Goal: Task Accomplishment & Management: Manage account settings

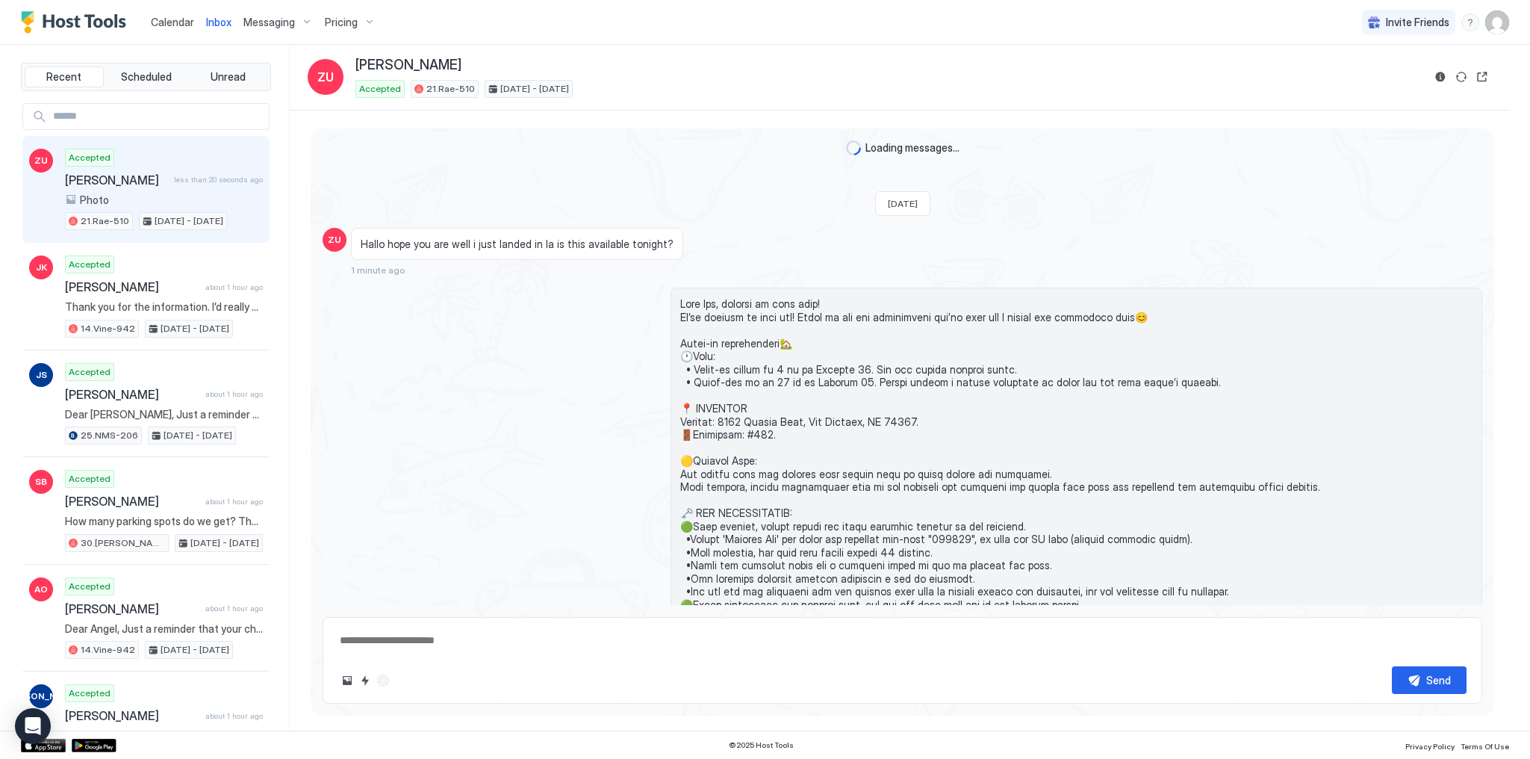
type textarea "*"
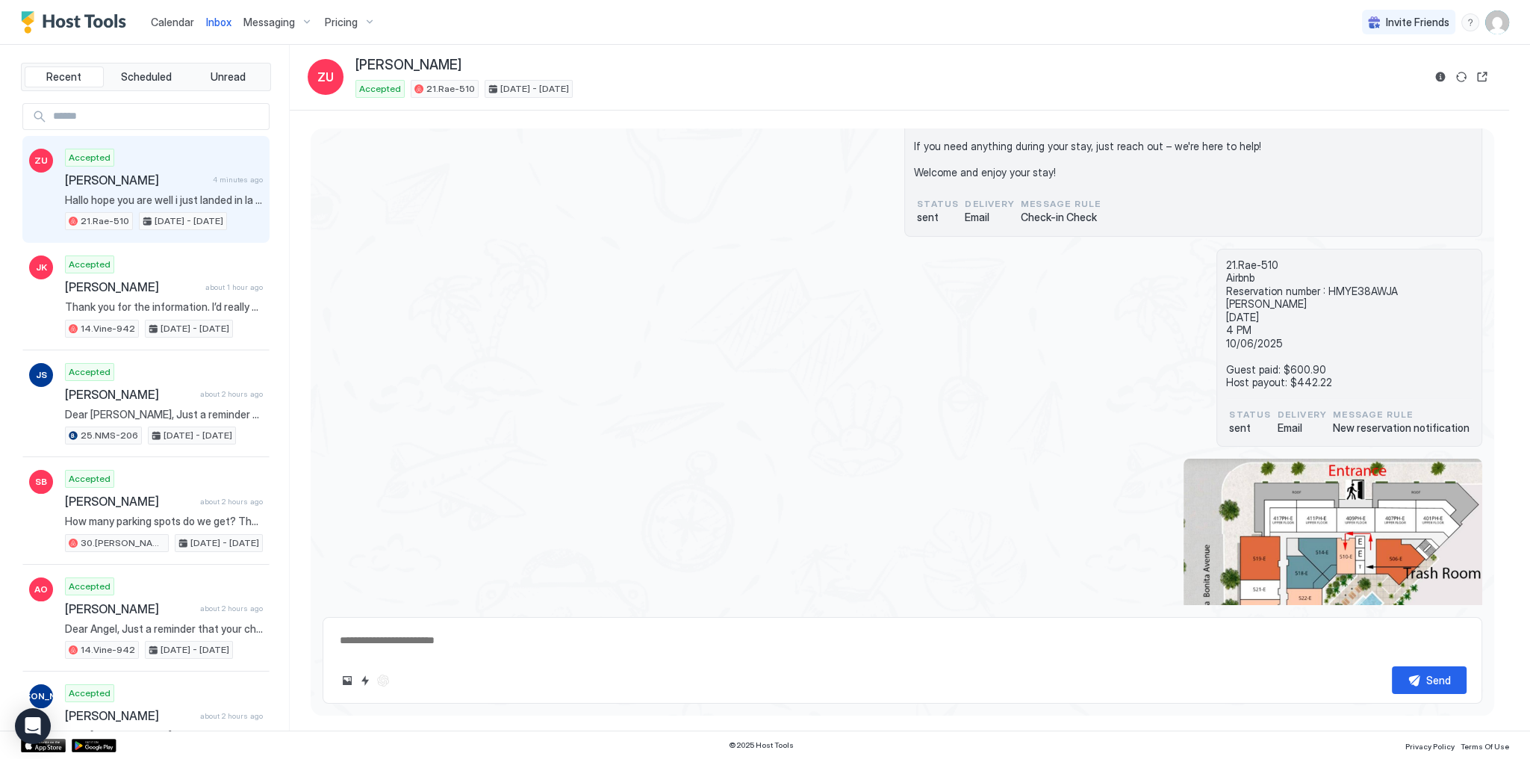
click at [214, 200] on span "Hallo hope you are well i just landed in la is this available tonight?" at bounding box center [164, 199] width 198 height 13
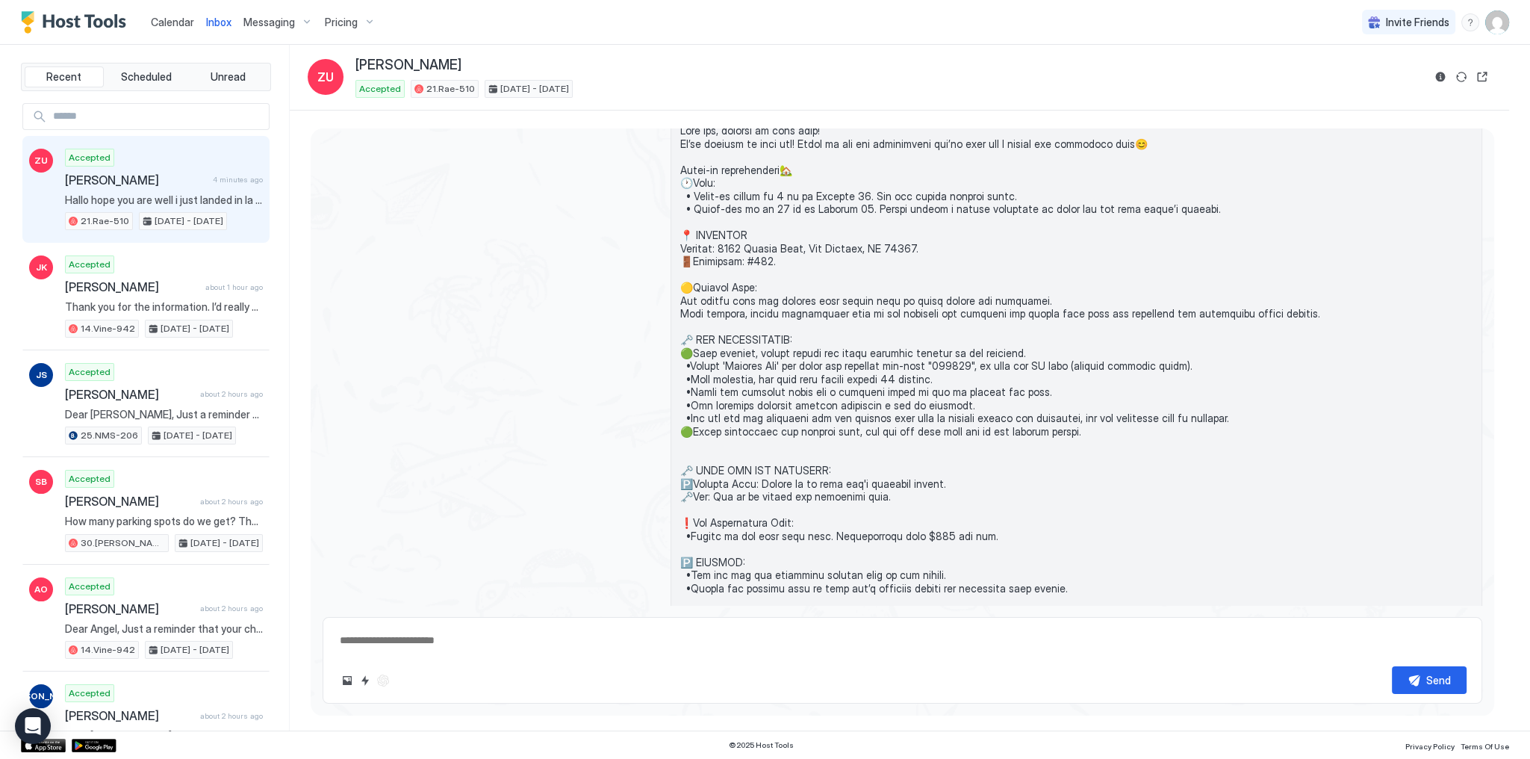
scroll to position [109, 0]
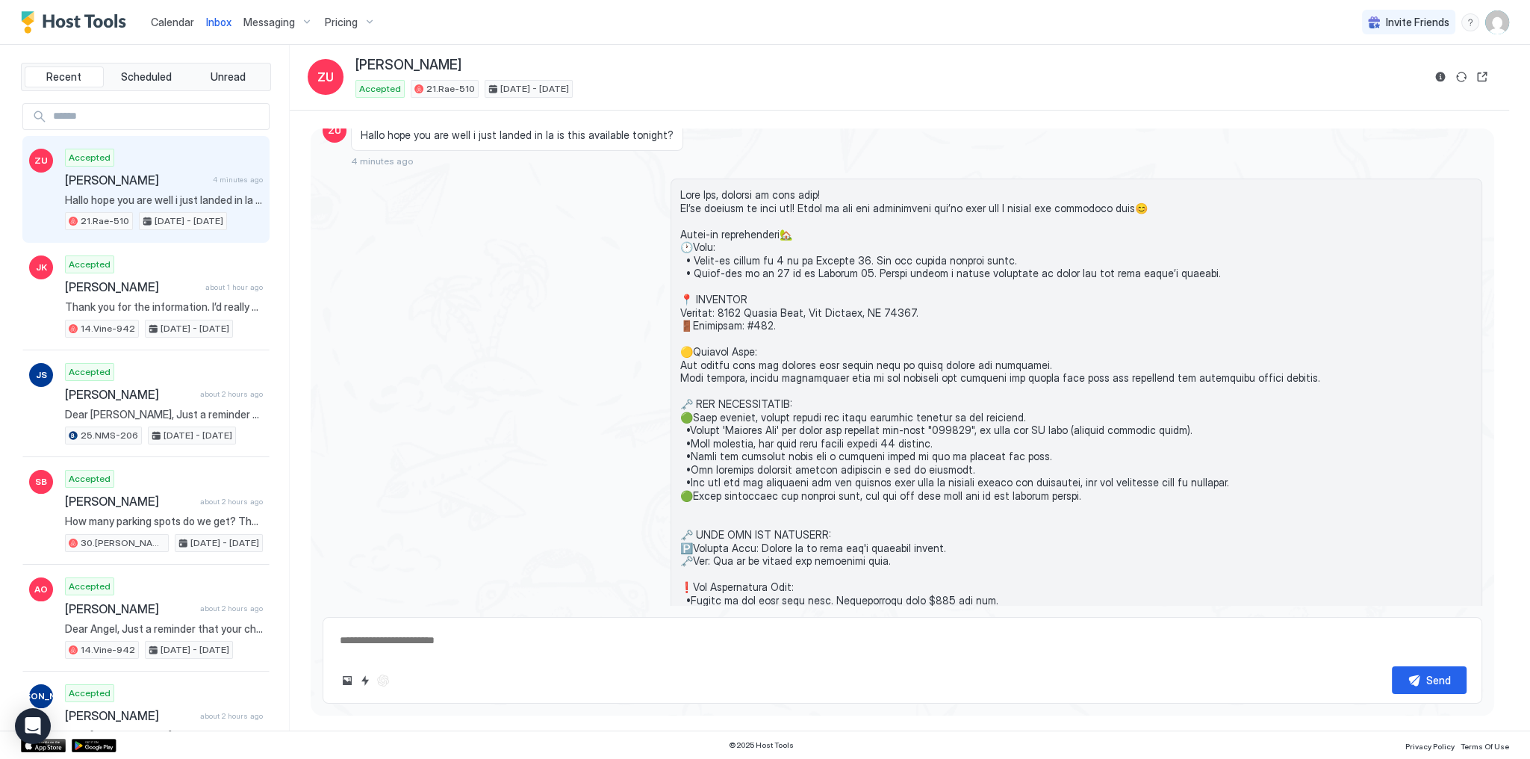
click at [938, 429] on span at bounding box center [1076, 586] width 792 height 797
click at [938, 506] on span at bounding box center [1076, 586] width 792 height 797
click at [590, 257] on div at bounding box center [903, 586] width 1160 height 817
click at [276, 33] on div "Messaging" at bounding box center [277, 22] width 81 height 25
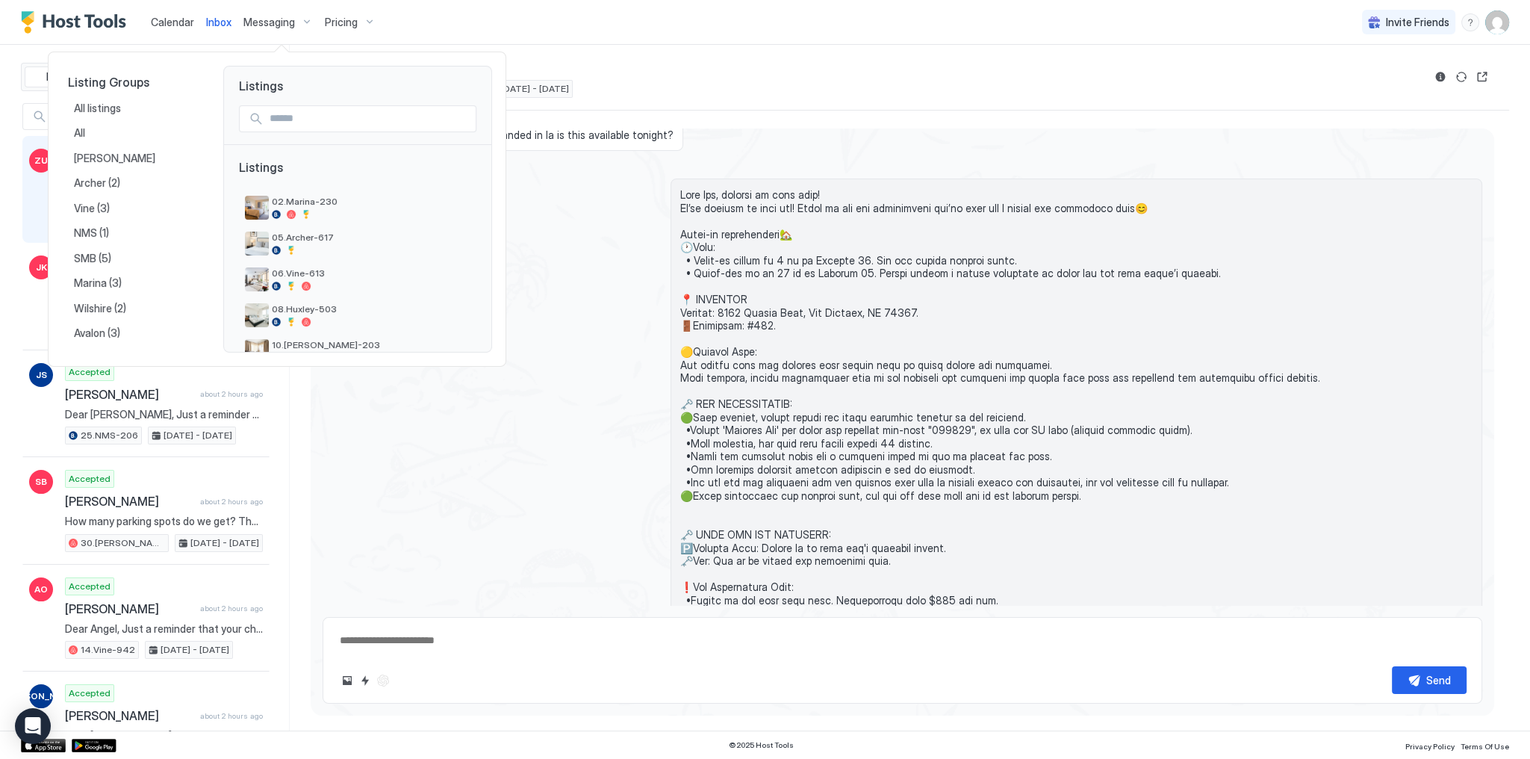
click at [261, 23] on div at bounding box center [765, 379] width 1530 height 759
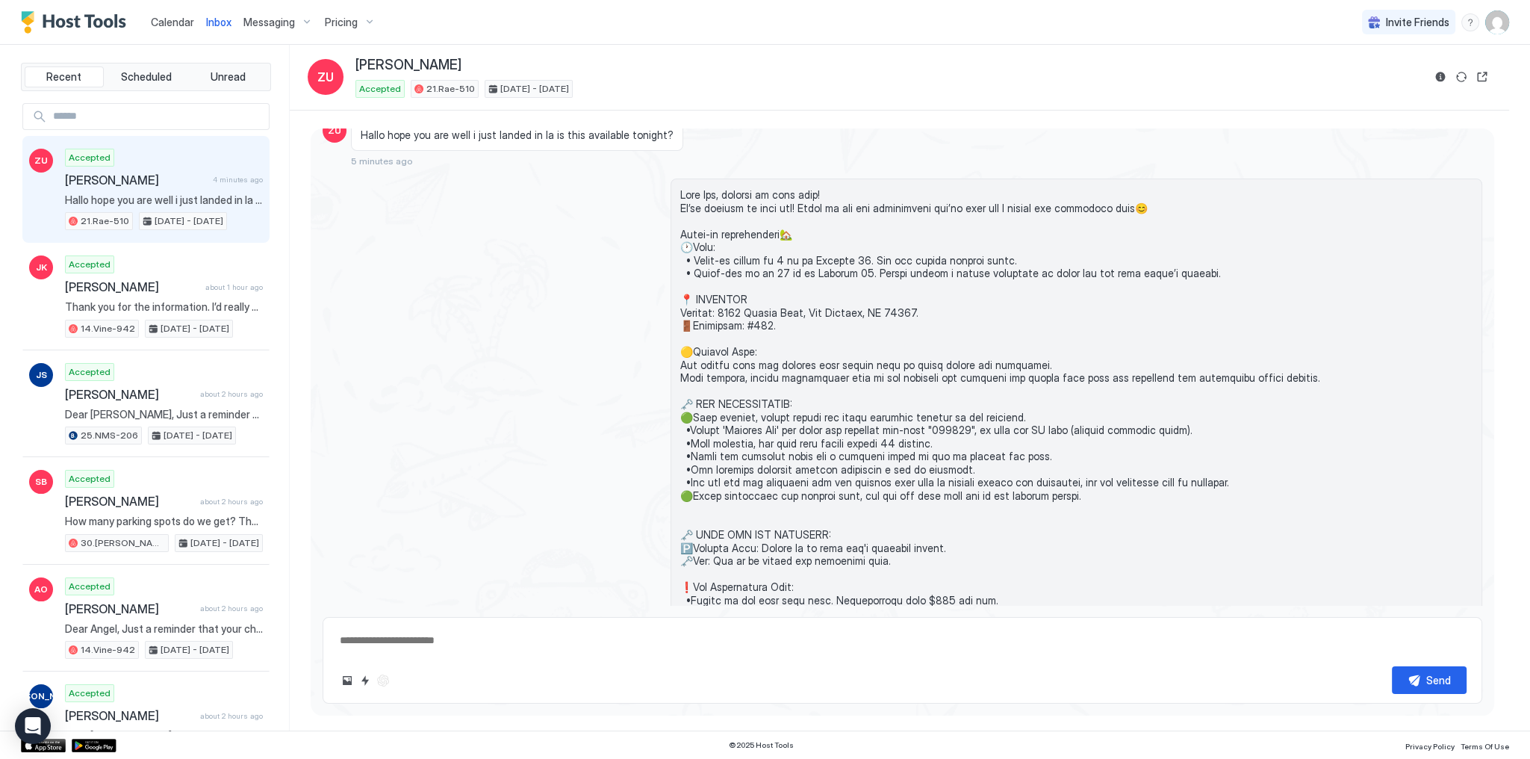
click at [270, 31] on div "Messaging" at bounding box center [277, 22] width 81 height 25
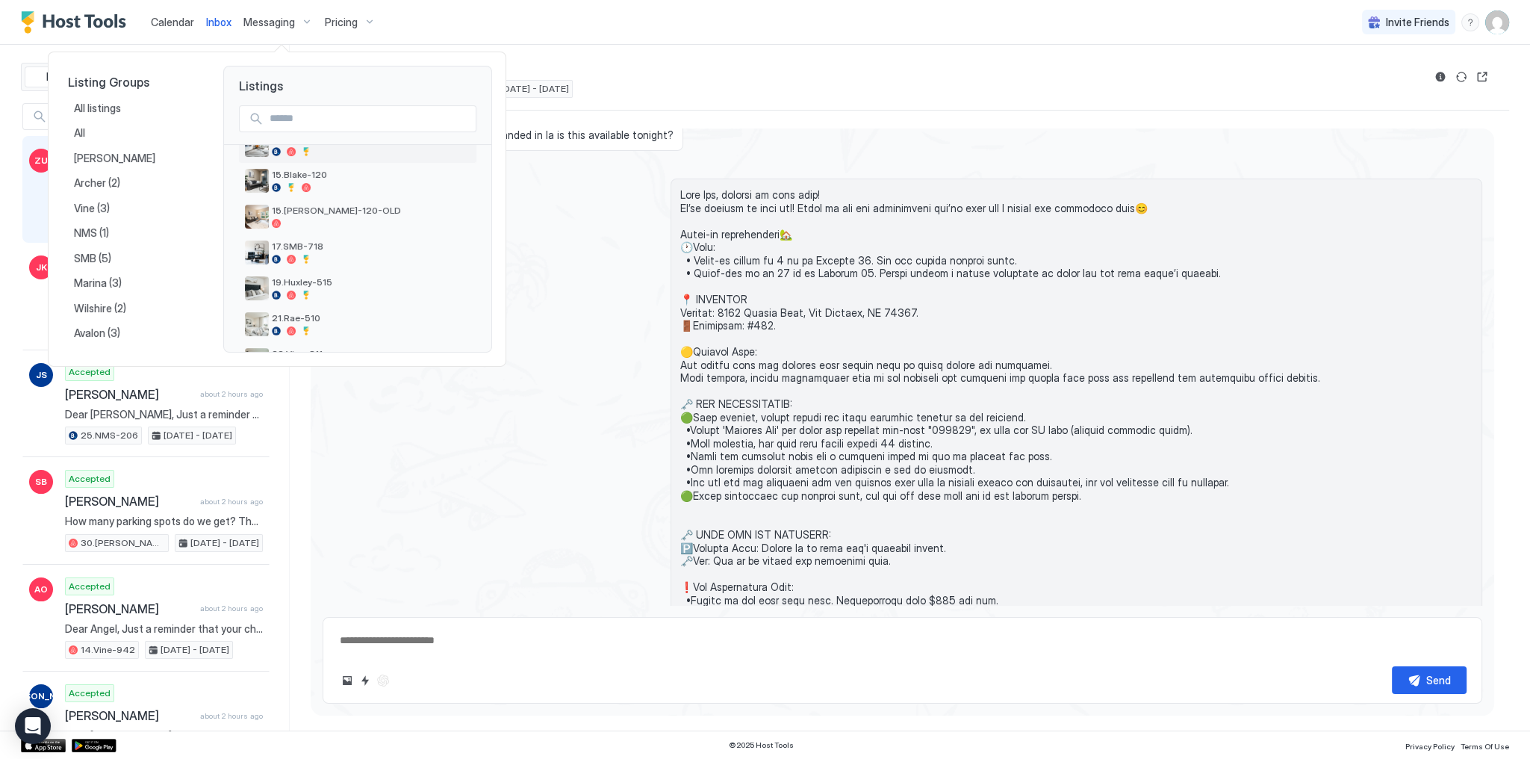
scroll to position [354, 0]
click at [328, 284] on div "21.Rae-510" at bounding box center [371, 283] width 199 height 23
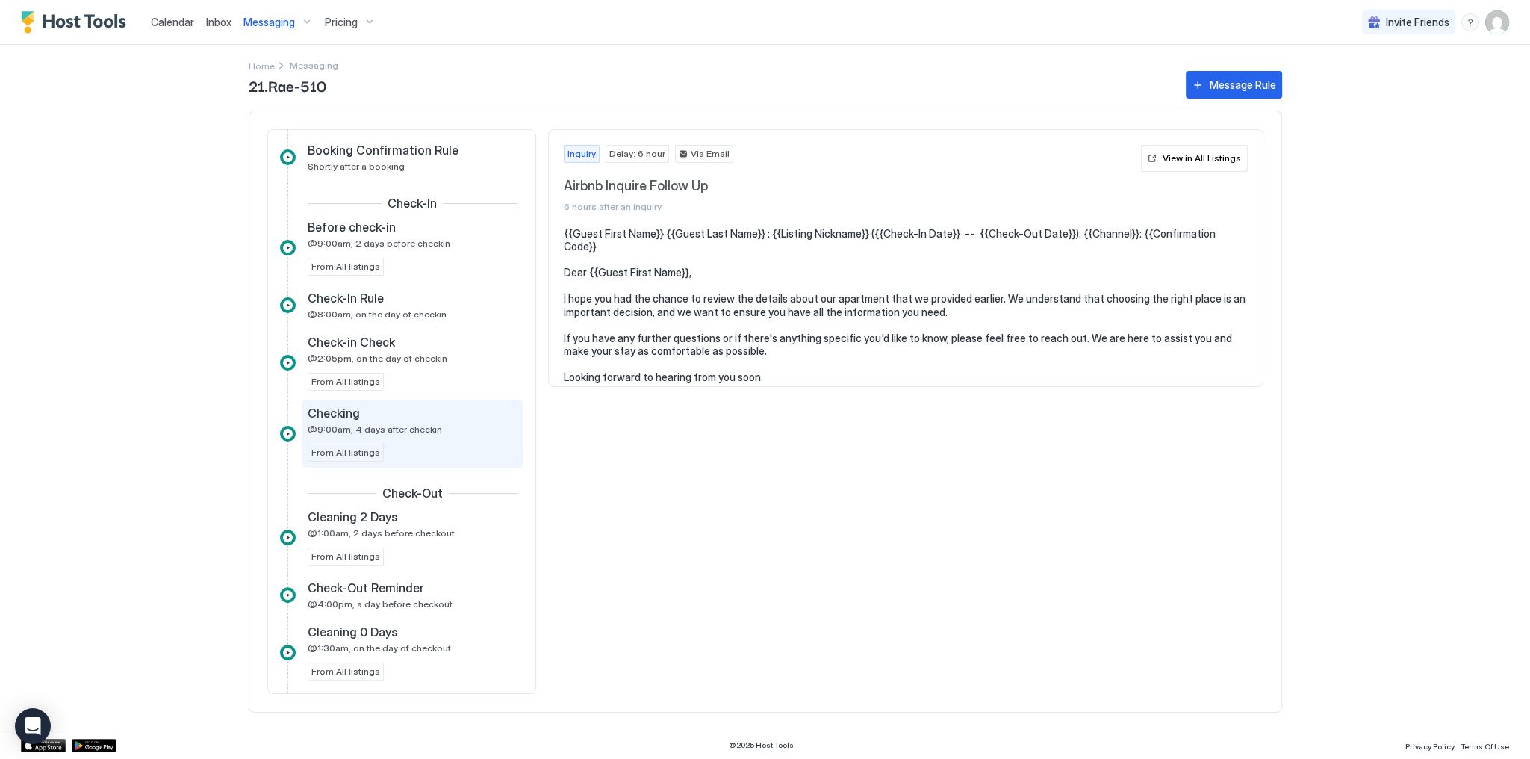
scroll to position [597, 0]
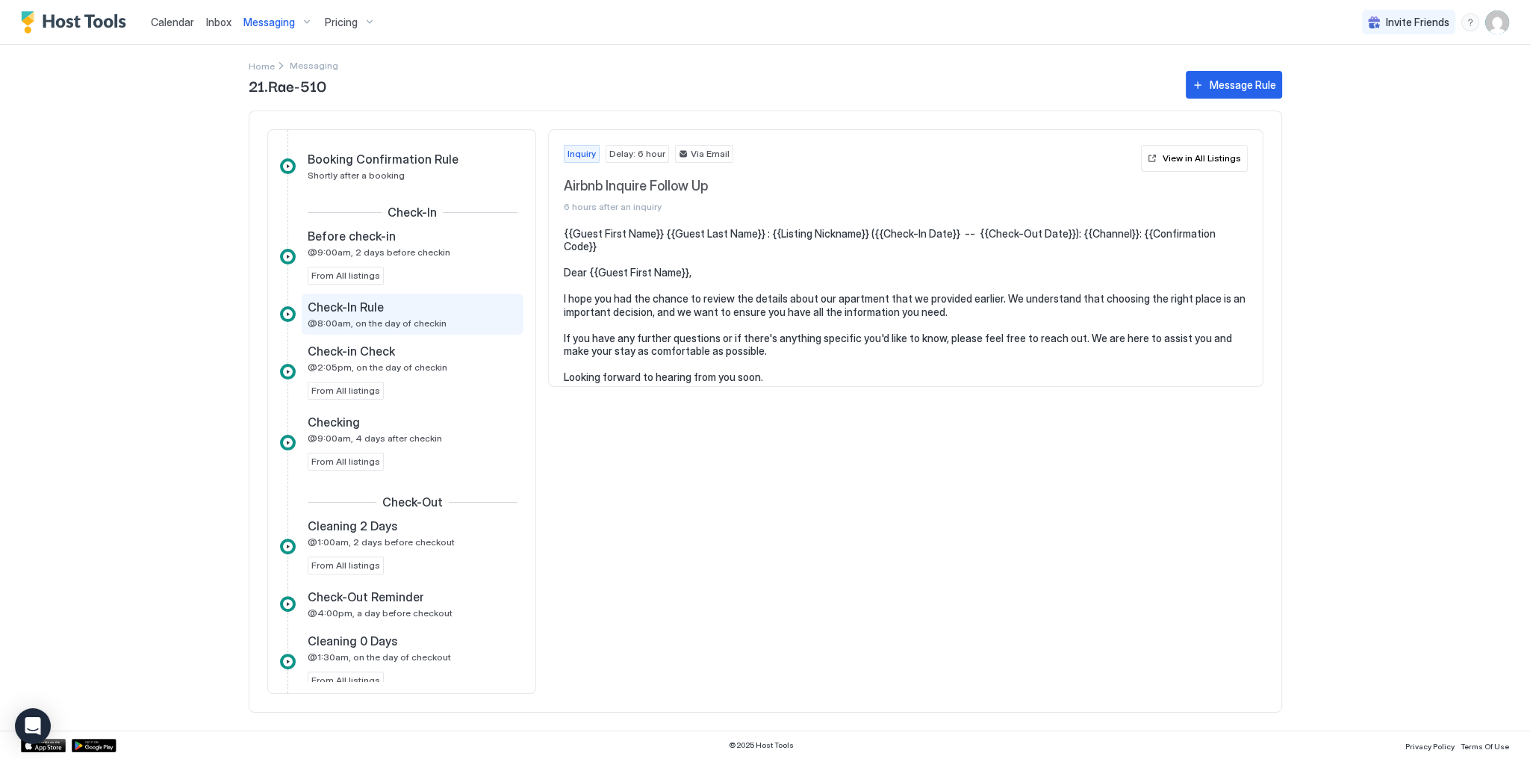
click at [447, 293] on div "Check-In Rule @8:00am, on the day of checkin" at bounding box center [413, 313] width 222 height 41
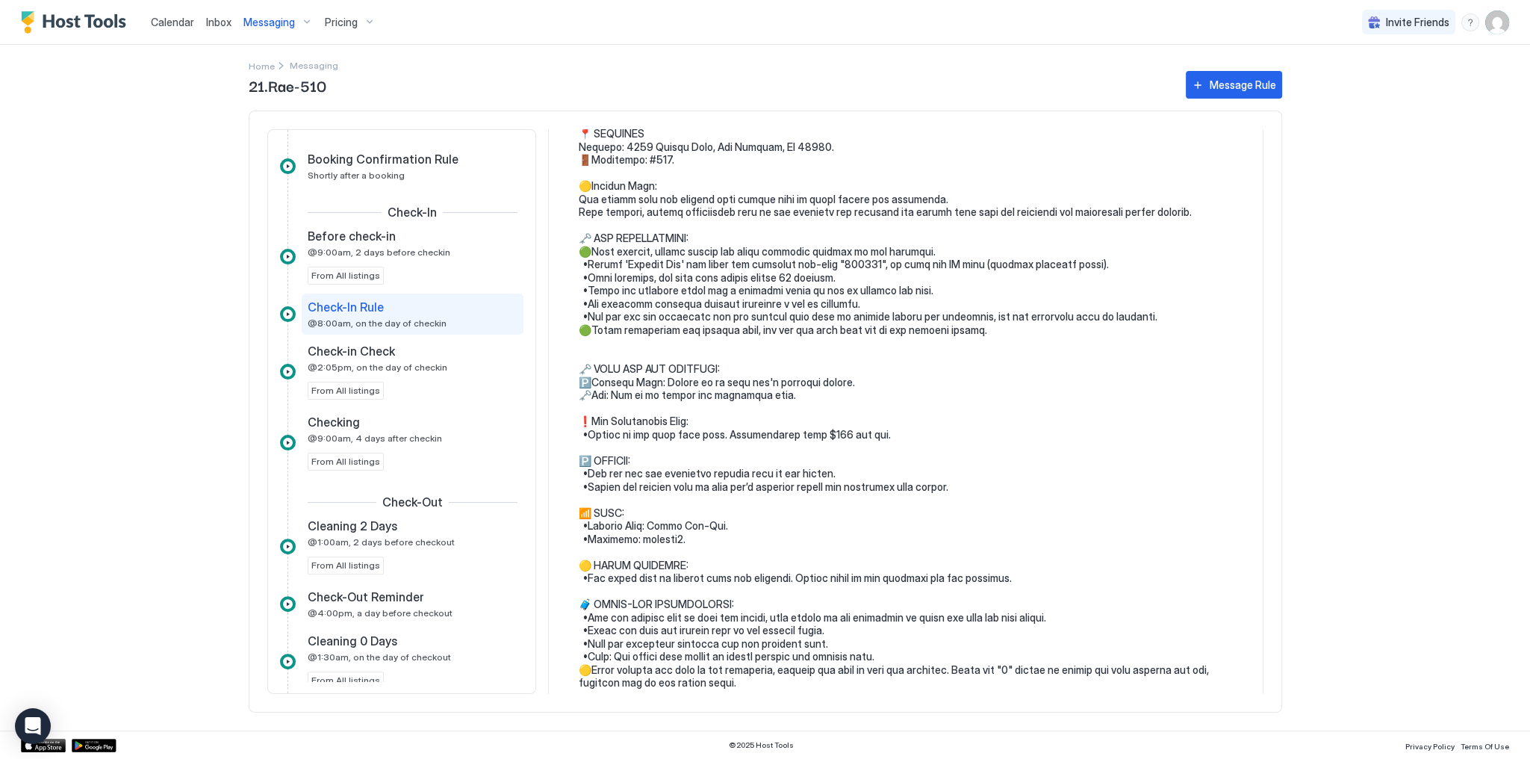
scroll to position [239, 0]
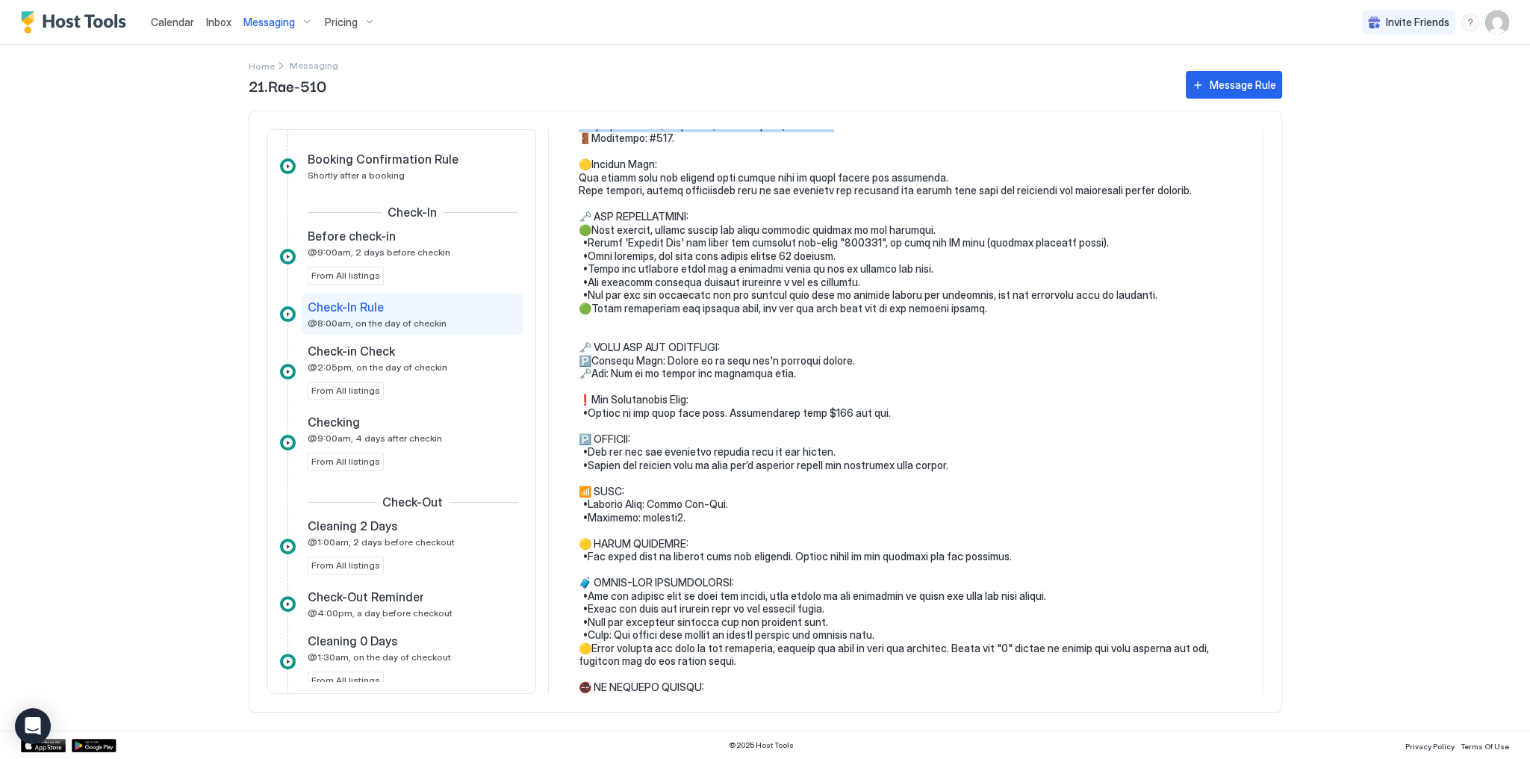
drag, startPoint x: 934, startPoint y: 120, endPoint x: 941, endPoint y: 113, distance: 10.0
click at [938, 114] on div "Inquiry Airbnb Inquire Follow Up 6 hours after an inquiry From All listings Inq…" at bounding box center [765, 412] width 1033 height 602
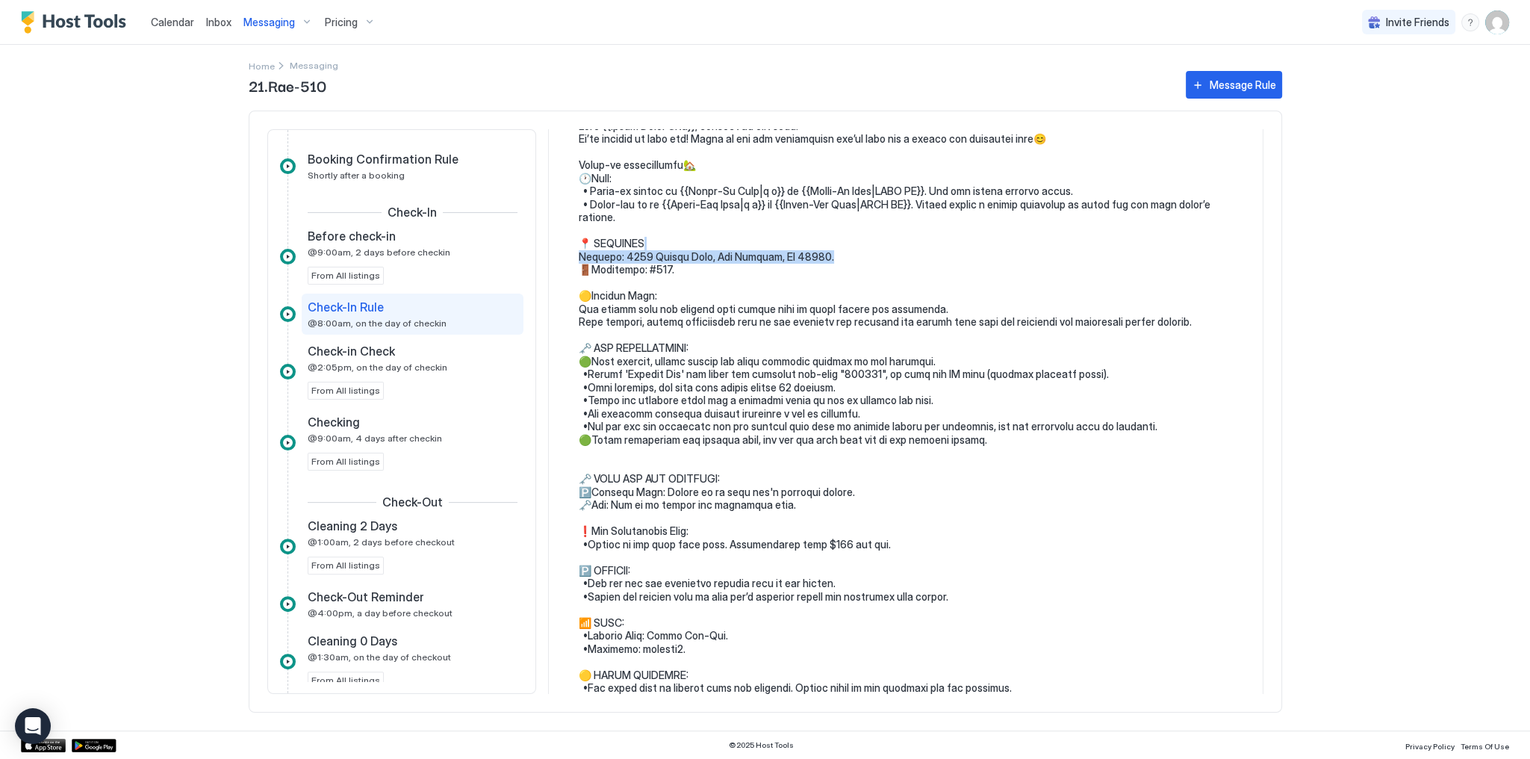
scroll to position [60, 0]
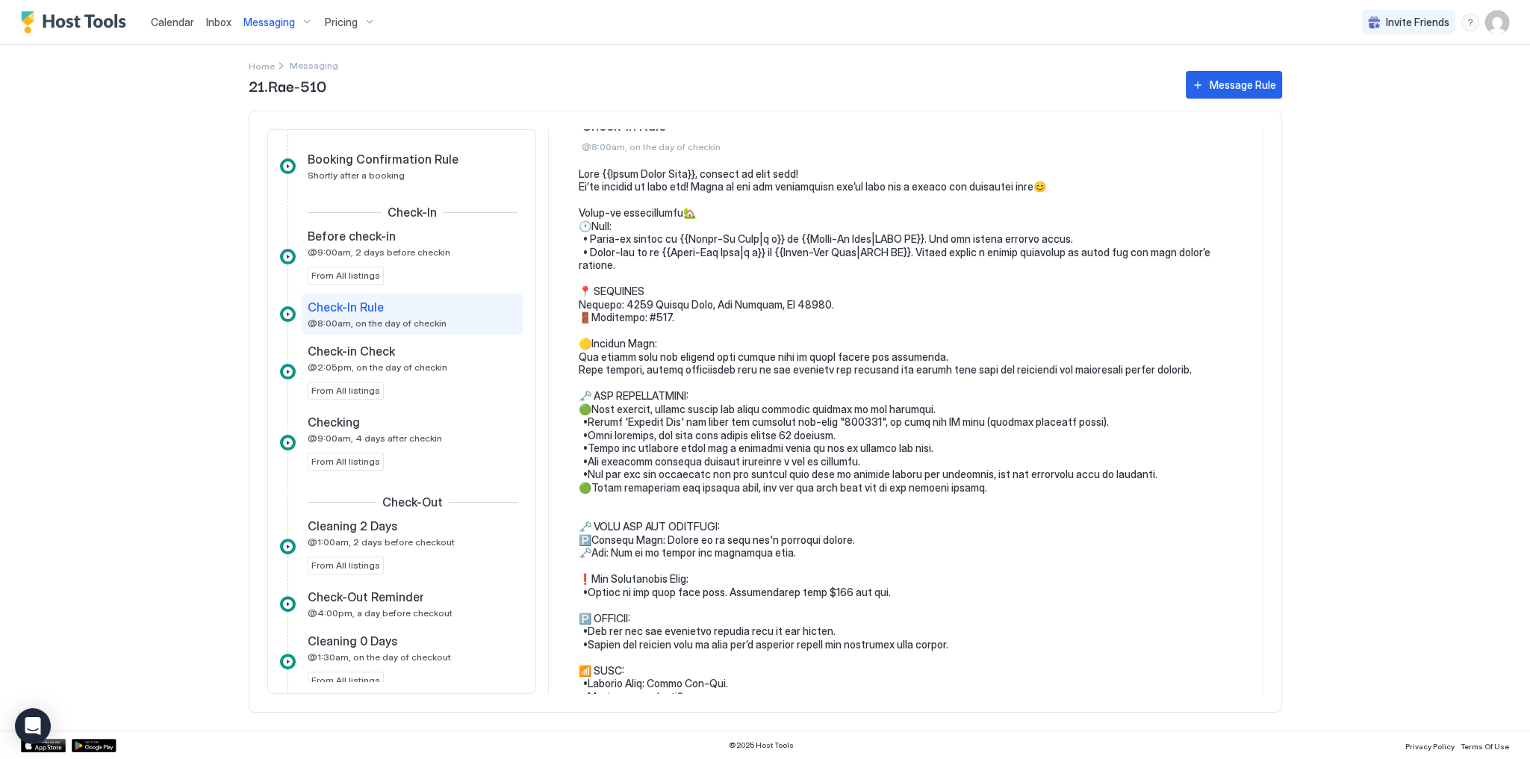
drag, startPoint x: 605, startPoint y: 472, endPoint x: 653, endPoint y: 454, distance: 51.0
click at [609, 472] on pre at bounding box center [913, 579] width 669 height 824
click at [450, 317] on div "Check-In Rule @8:00am, on the day of checkin" at bounding box center [402, 313] width 189 height 29
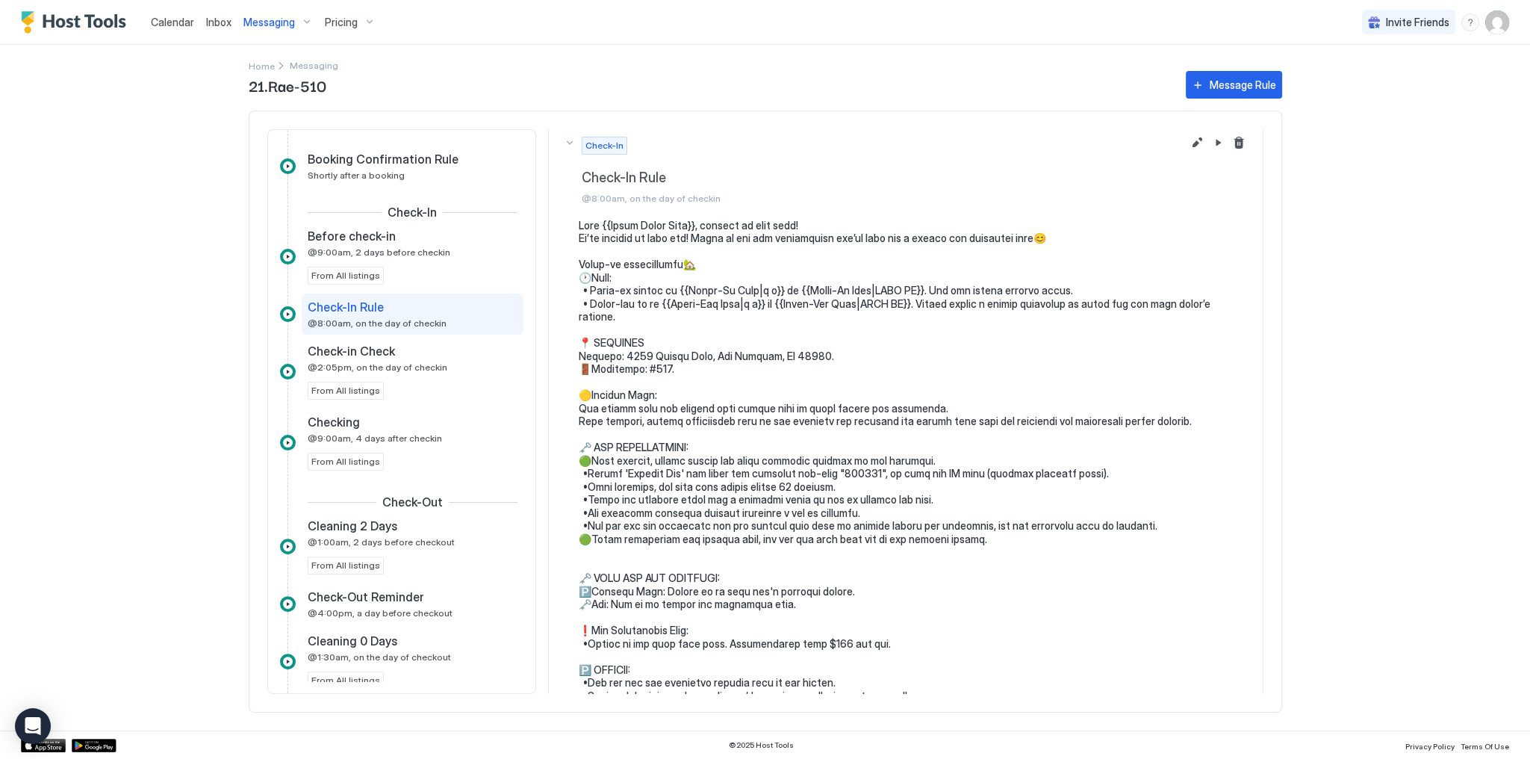
scroll to position [0, 0]
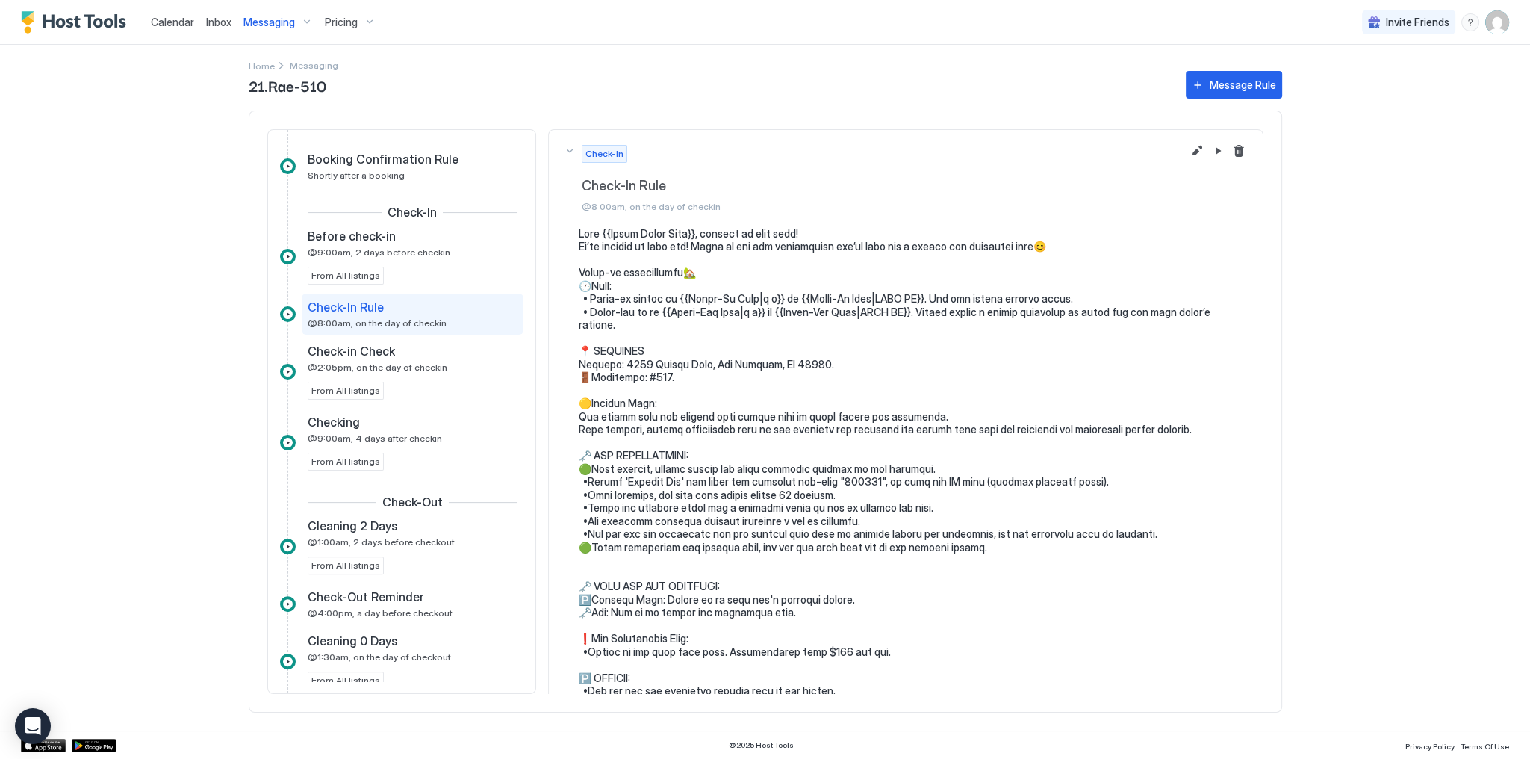
click at [1151, 490] on pre at bounding box center [913, 639] width 669 height 824
click at [1188, 155] on button "Edit message rule" at bounding box center [1197, 151] width 18 height 18
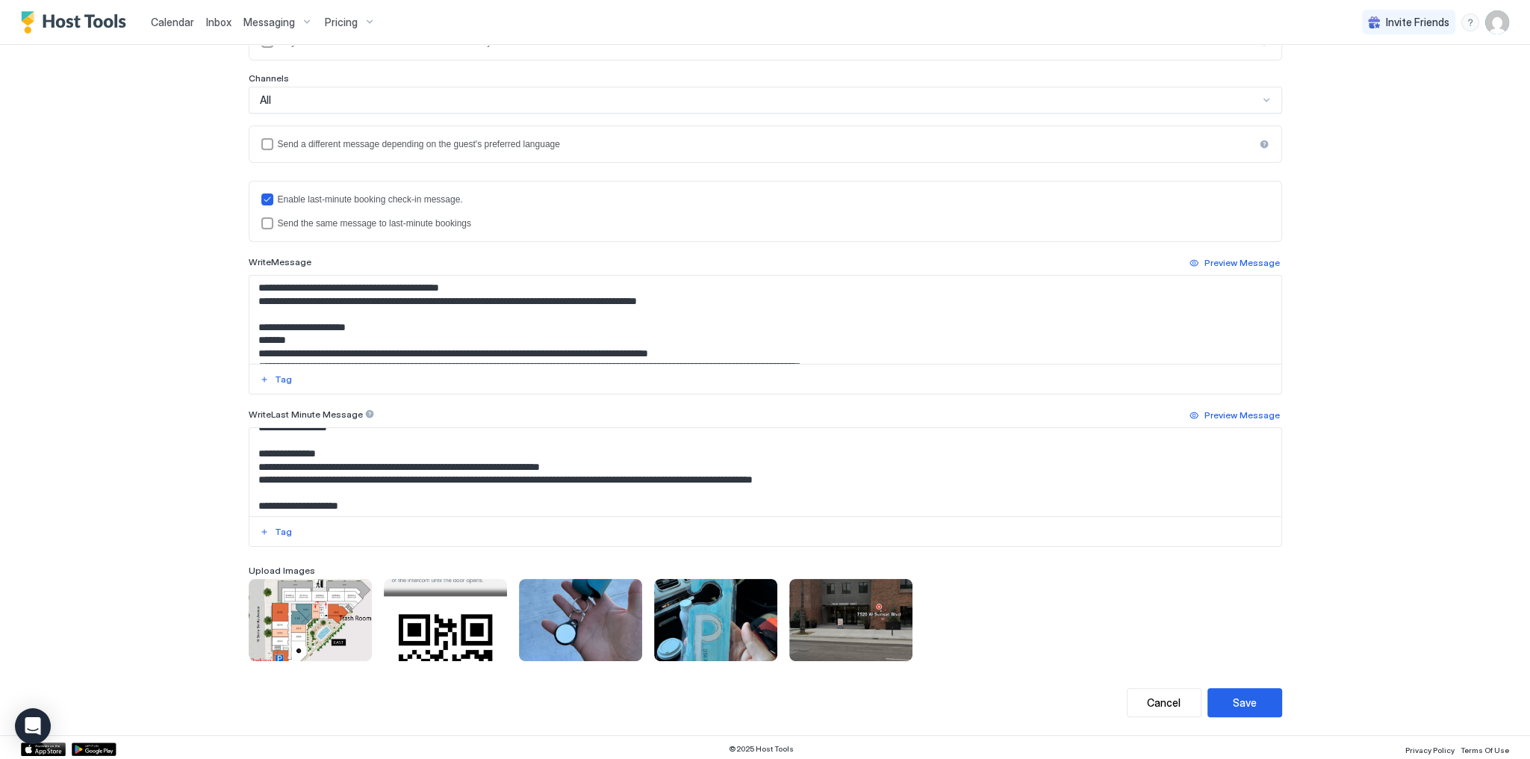
scroll to position [179, 0]
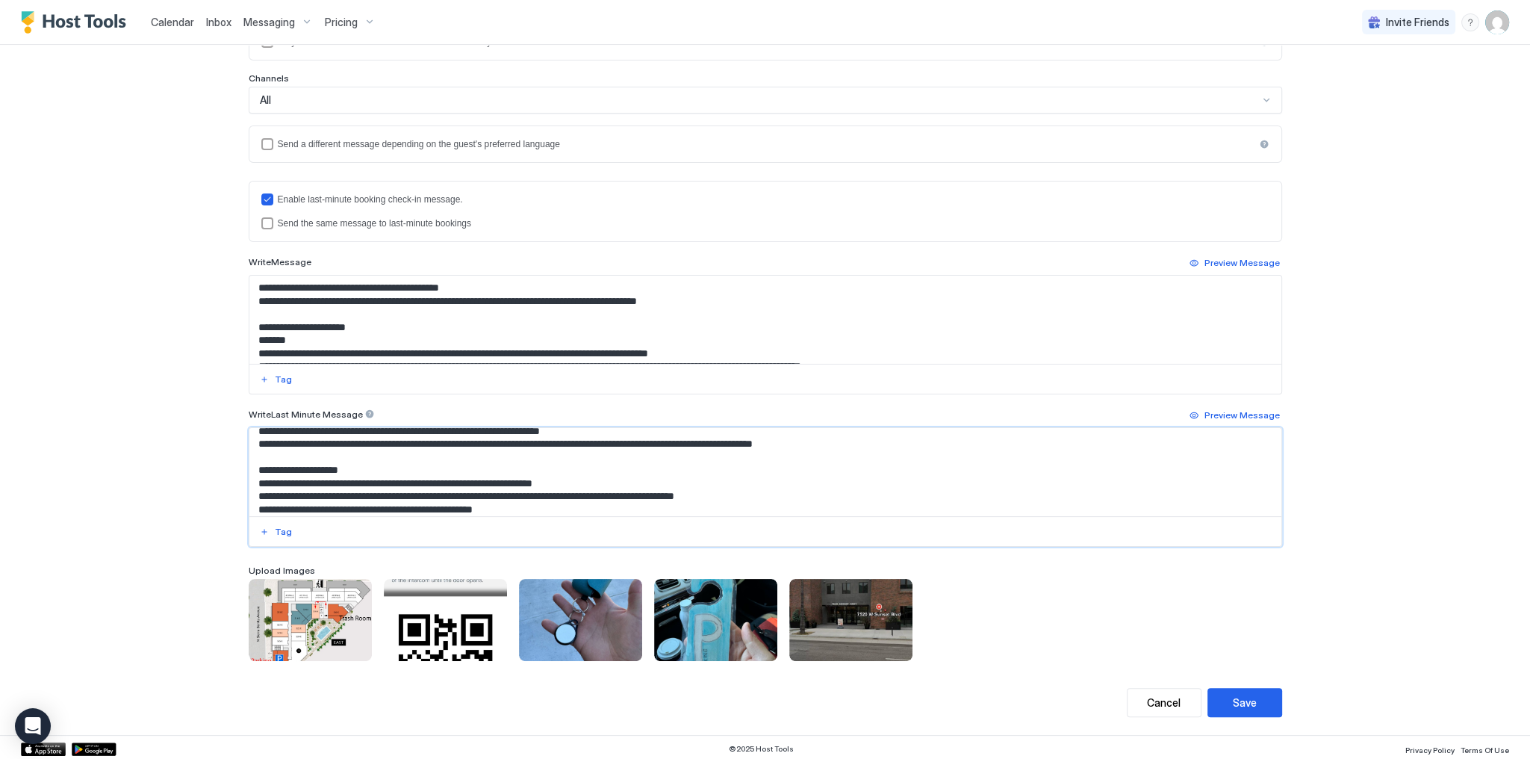
click at [527, 491] on textarea "Input Field" at bounding box center [765, 472] width 1032 height 88
click at [527, 490] on textarea "Input Field" at bounding box center [765, 472] width 1032 height 88
click at [535, 489] on textarea "To enrich screen reader interactions, please activate Accessibility in Grammarl…" at bounding box center [765, 472] width 1032 height 88
click at [213, 24] on span "Inbox" at bounding box center [218, 22] width 25 height 13
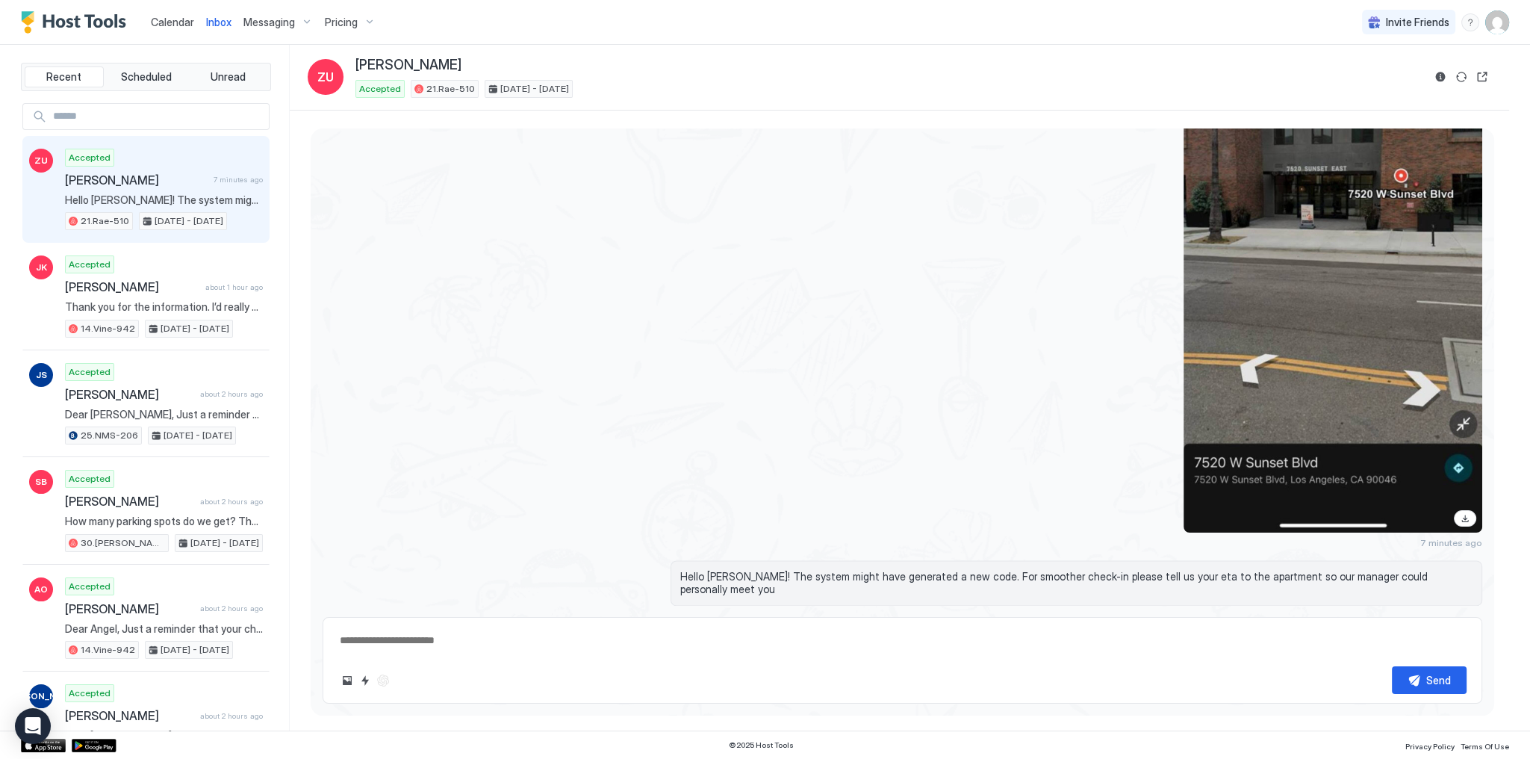
scroll to position [3280, 0]
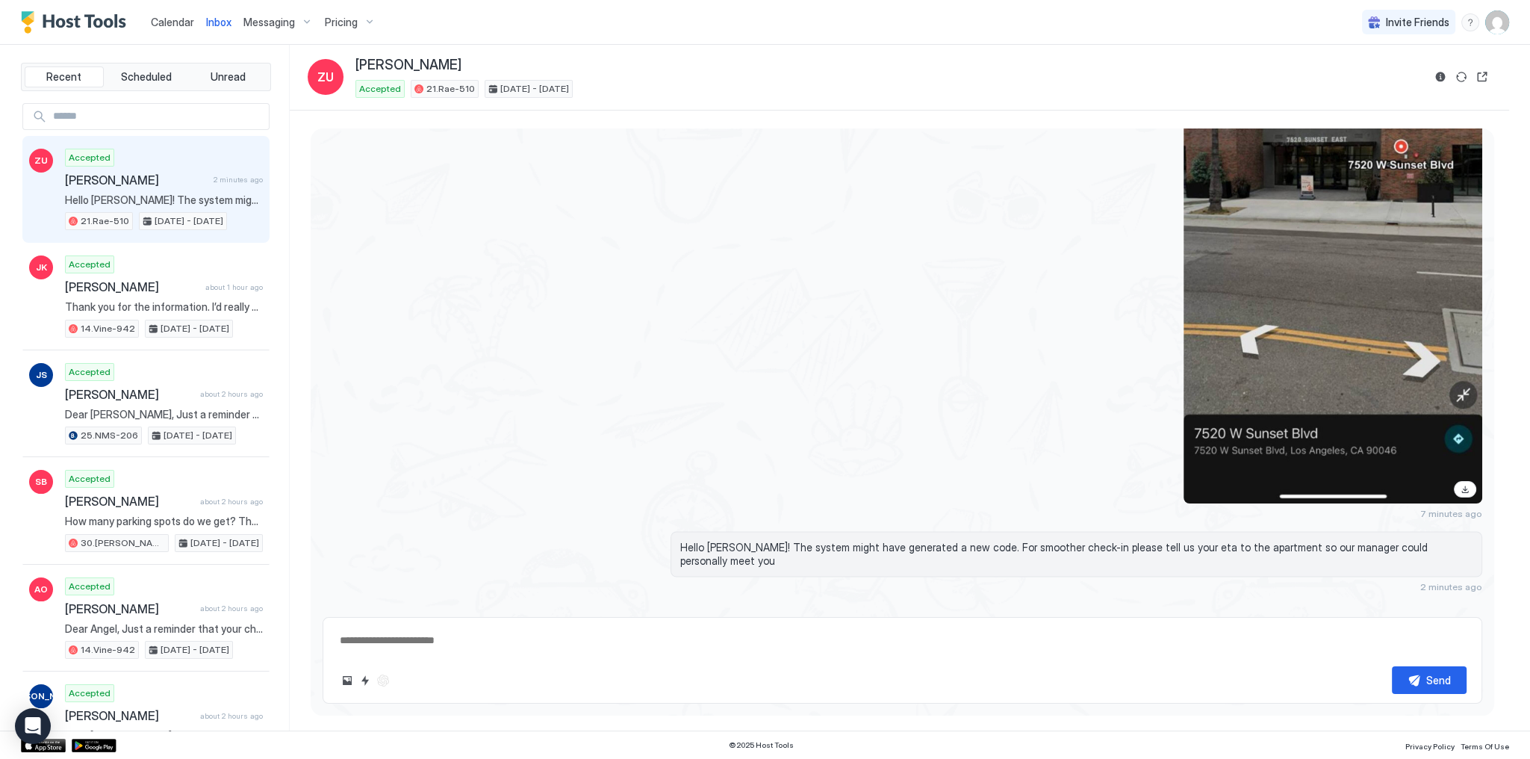
click at [681, 502] on div "7 minutes ago" at bounding box center [1077, 186] width 812 height 665
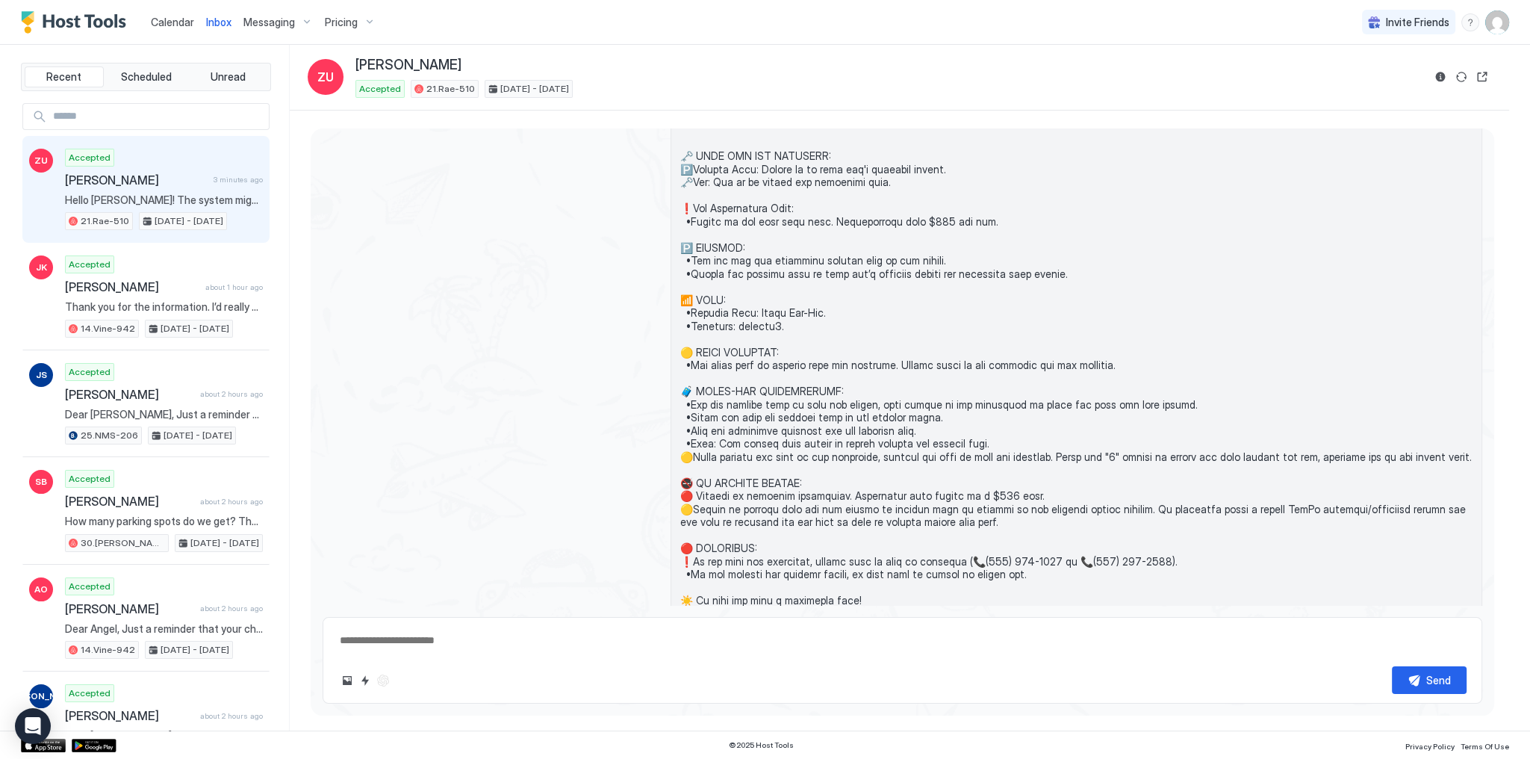
scroll to position [771, 0]
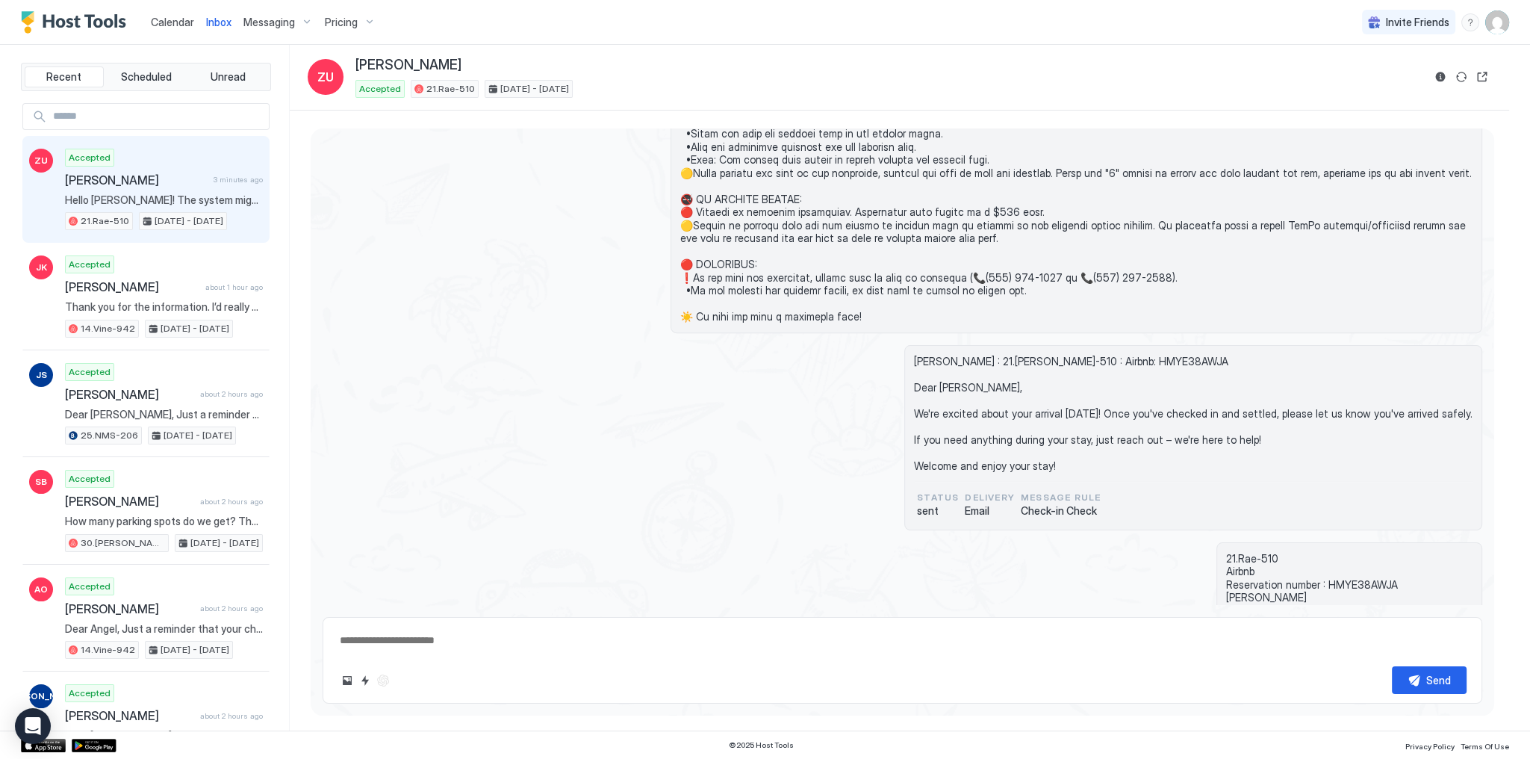
click at [1131, 491] on div "status sent Delivery Email Message Rule Check-in Check" at bounding box center [1193, 504] width 553 height 27
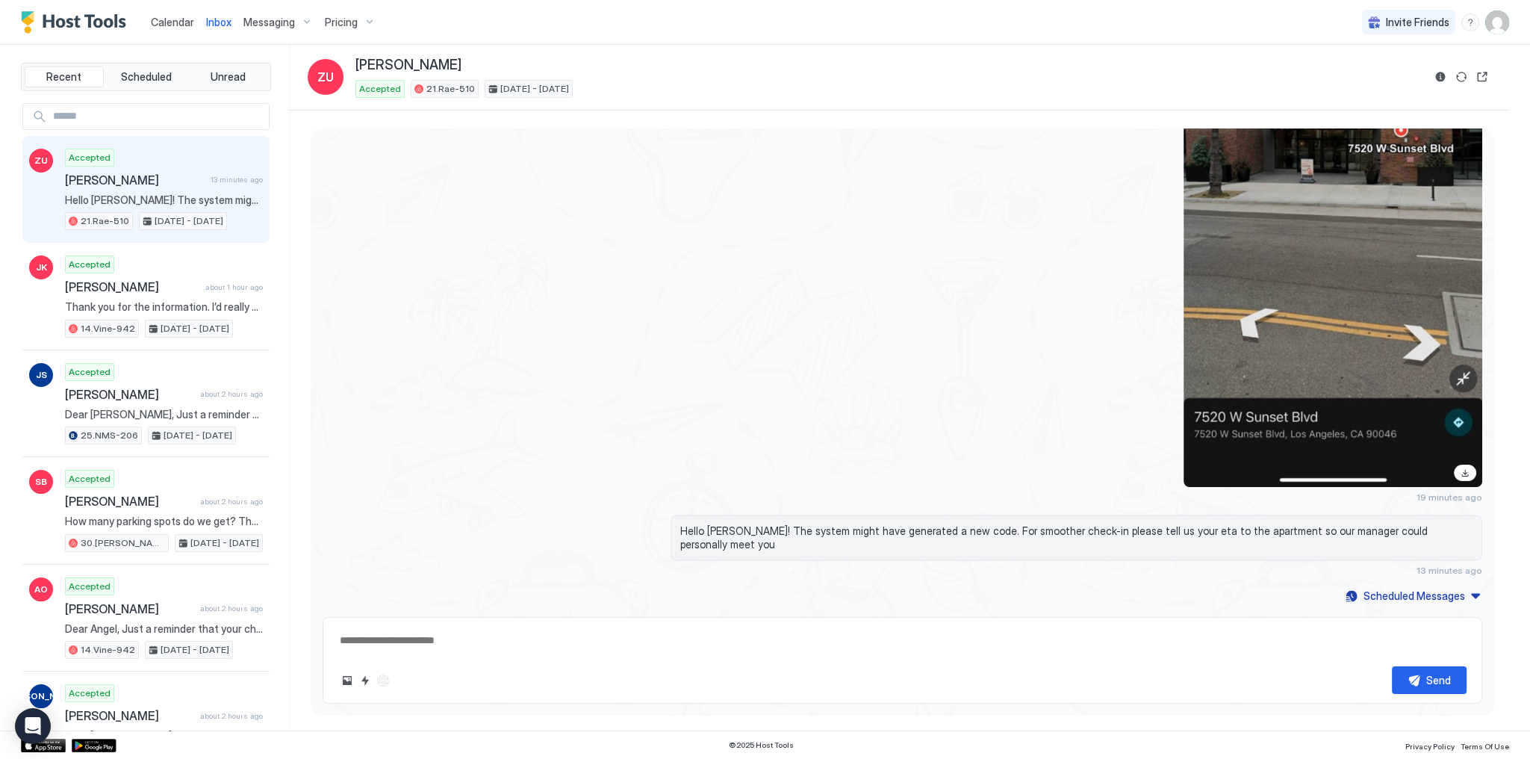
scroll to position [3280, 0]
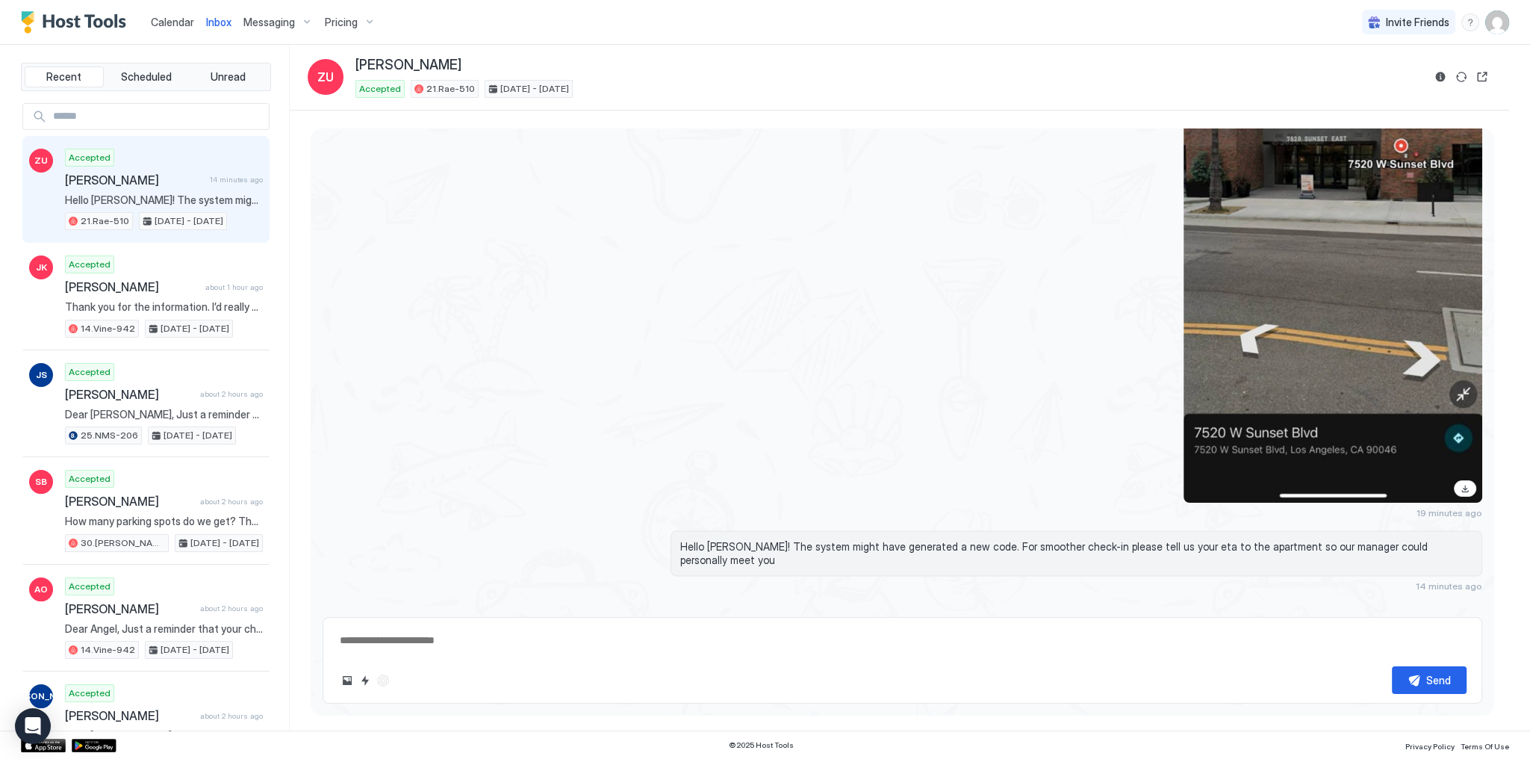
click at [372, 293] on div "19 minutes ago" at bounding box center [903, 186] width 1160 height 665
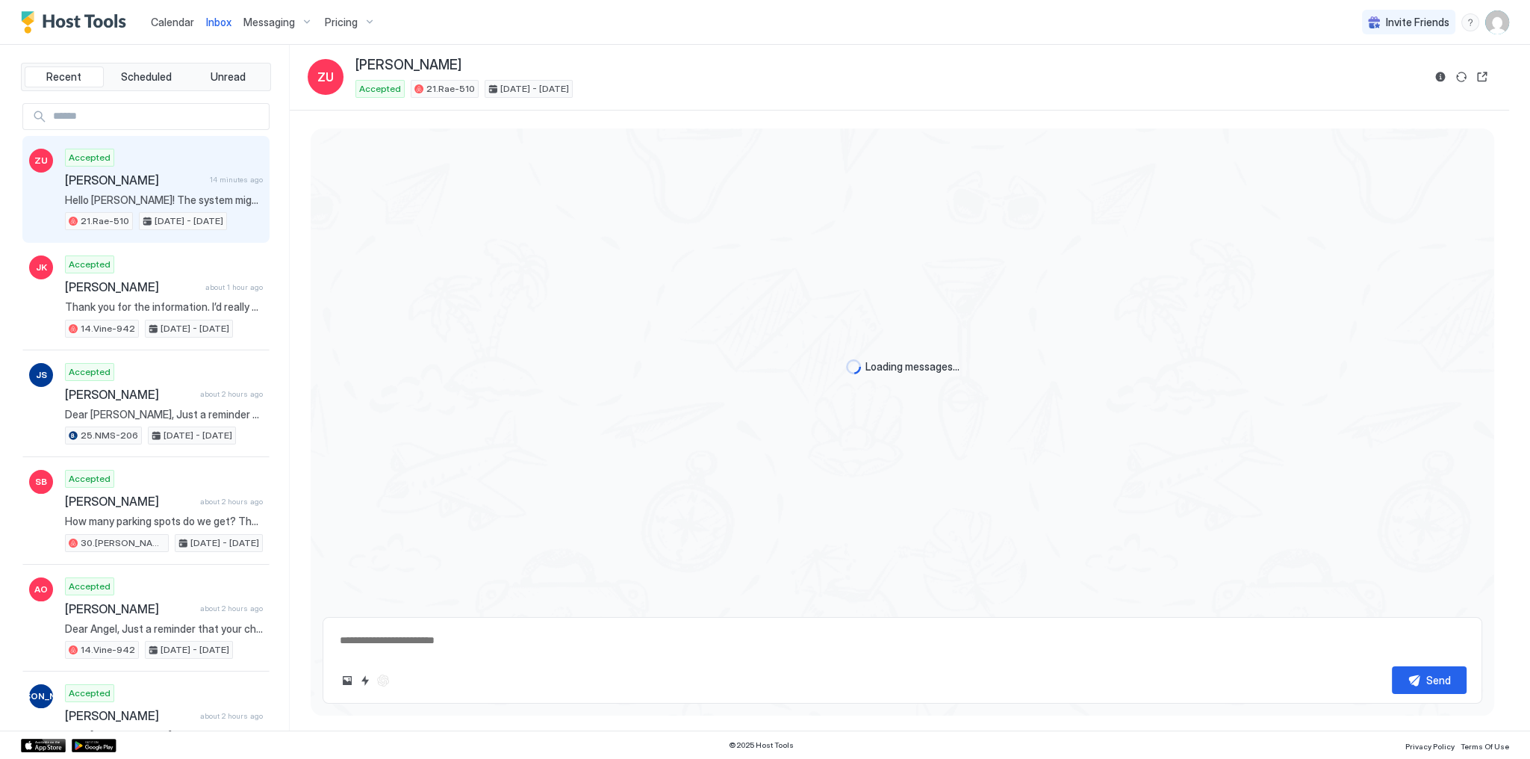
type textarea "*"
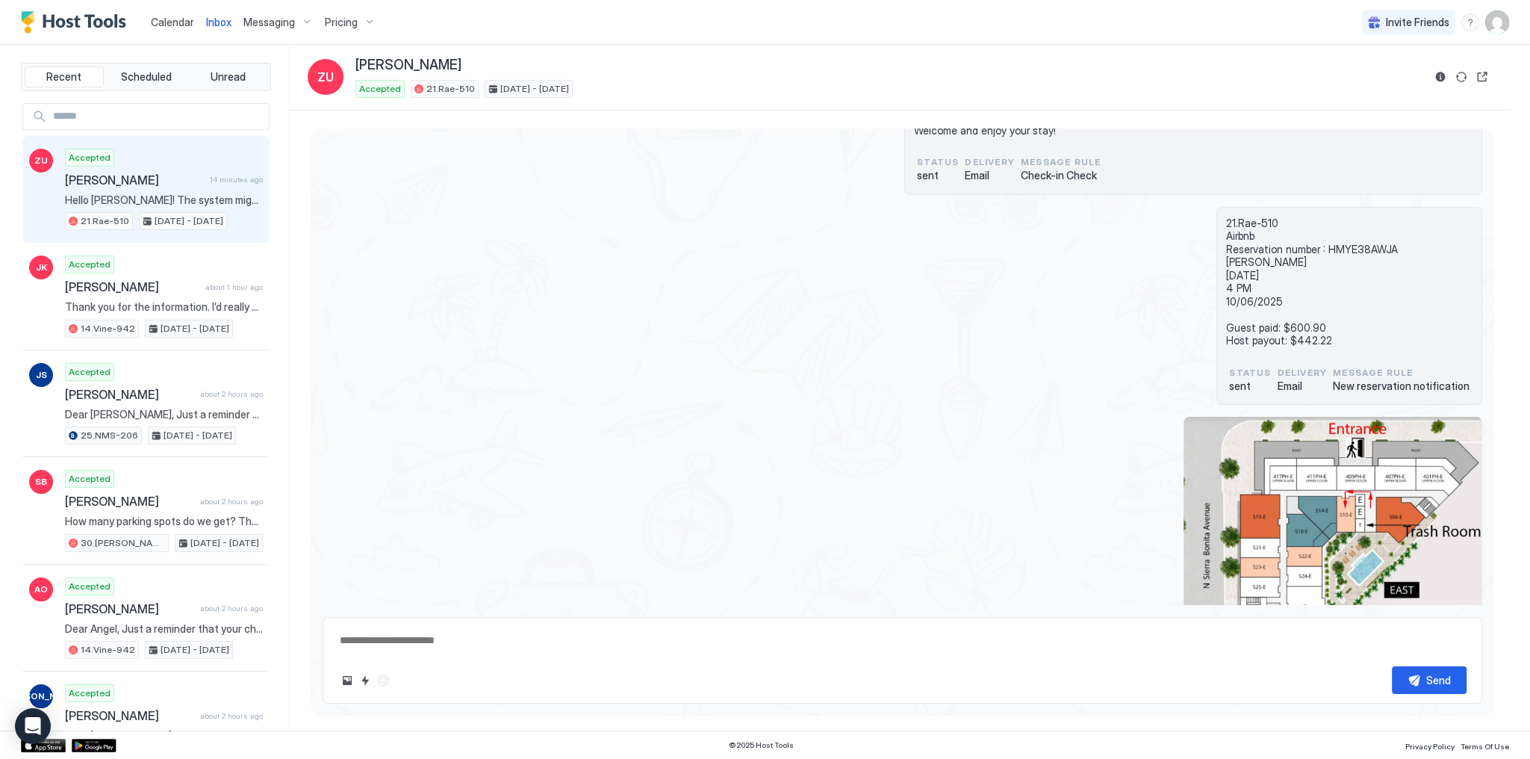
scroll to position [1065, 0]
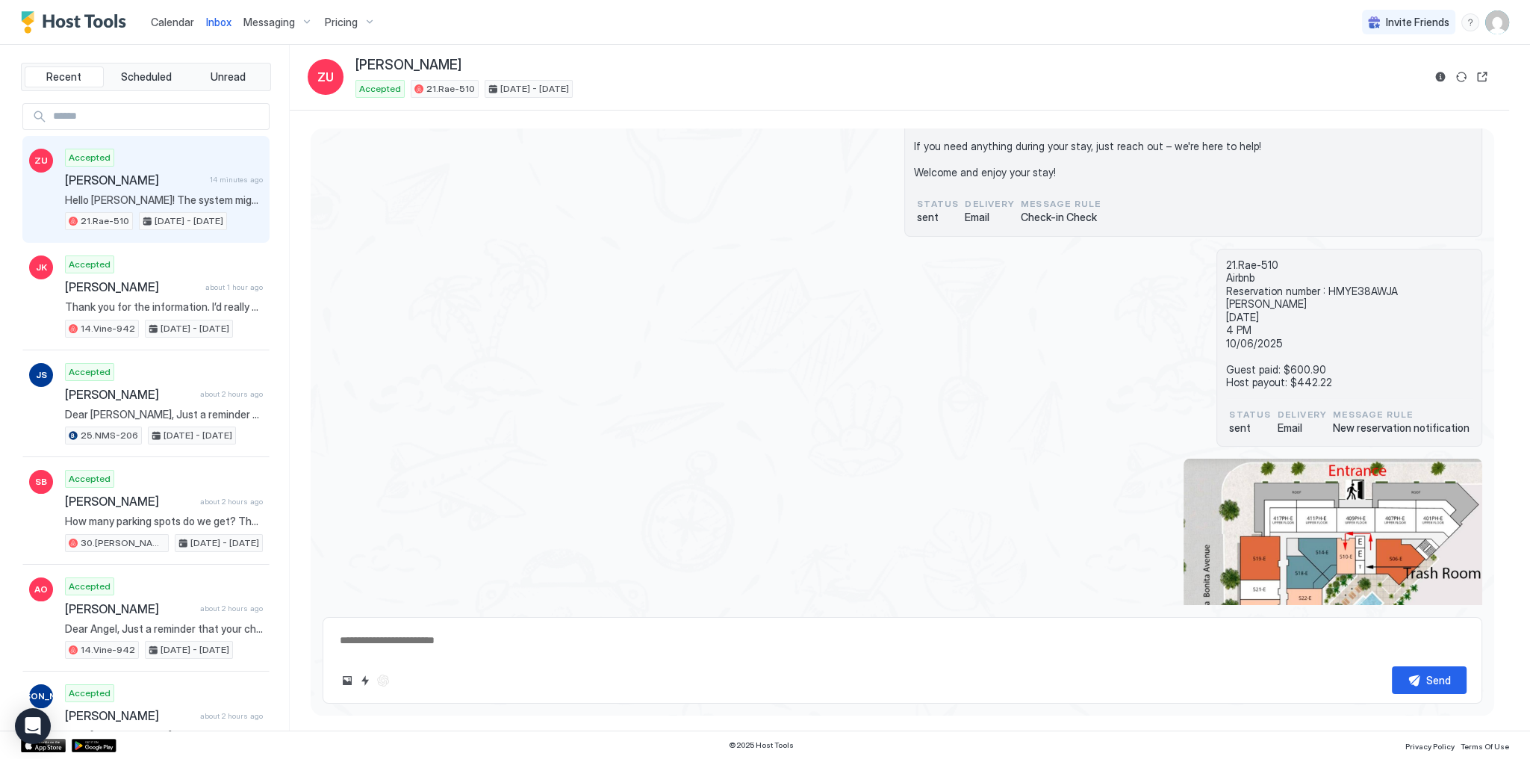
click at [621, 308] on div "21.Rae-510 Airbnb Reservation number : HMYE38AWJA [PERSON_NAME] [DATE] 4 PM 10/…" at bounding box center [903, 348] width 1160 height 199
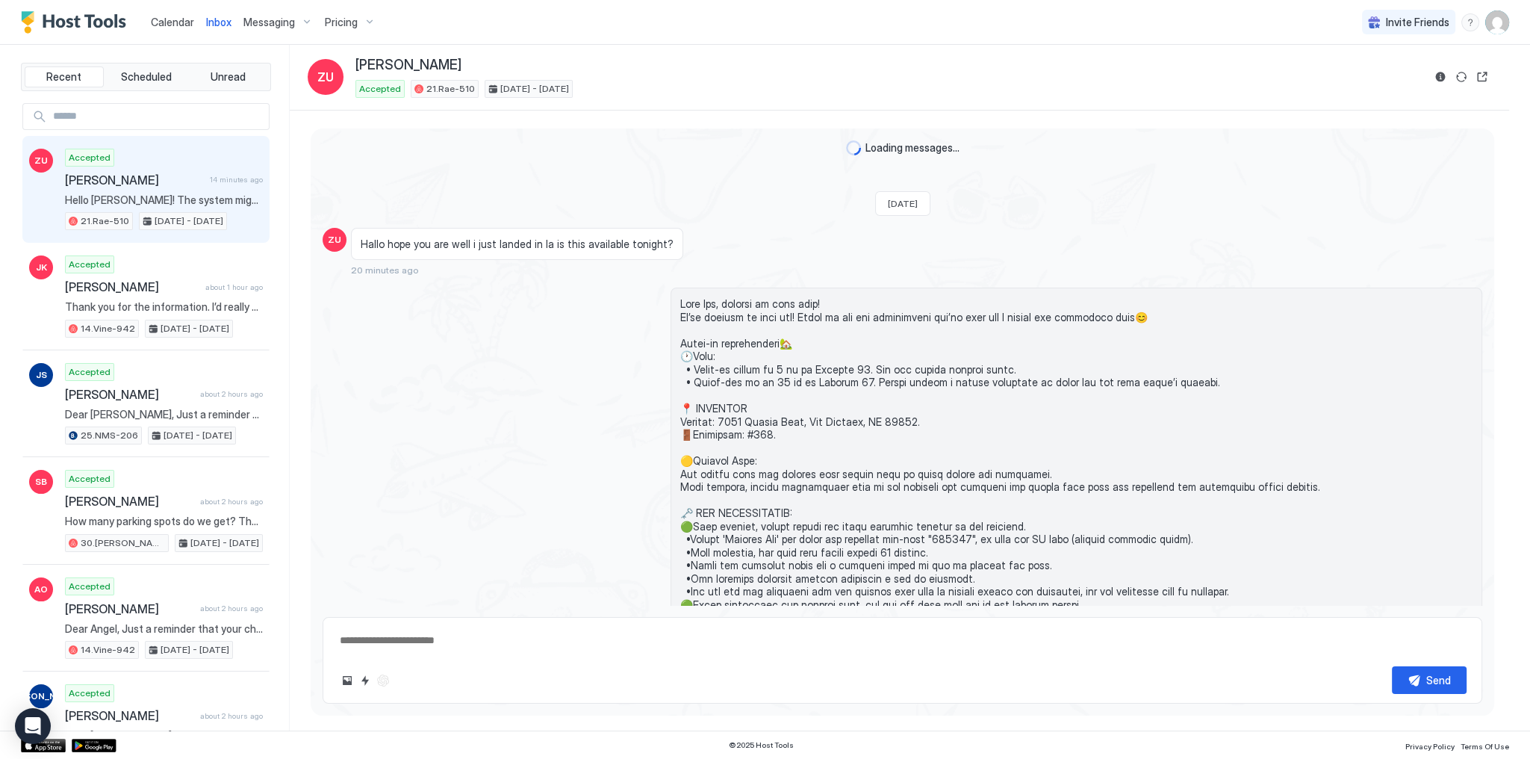
scroll to position [1140, 0]
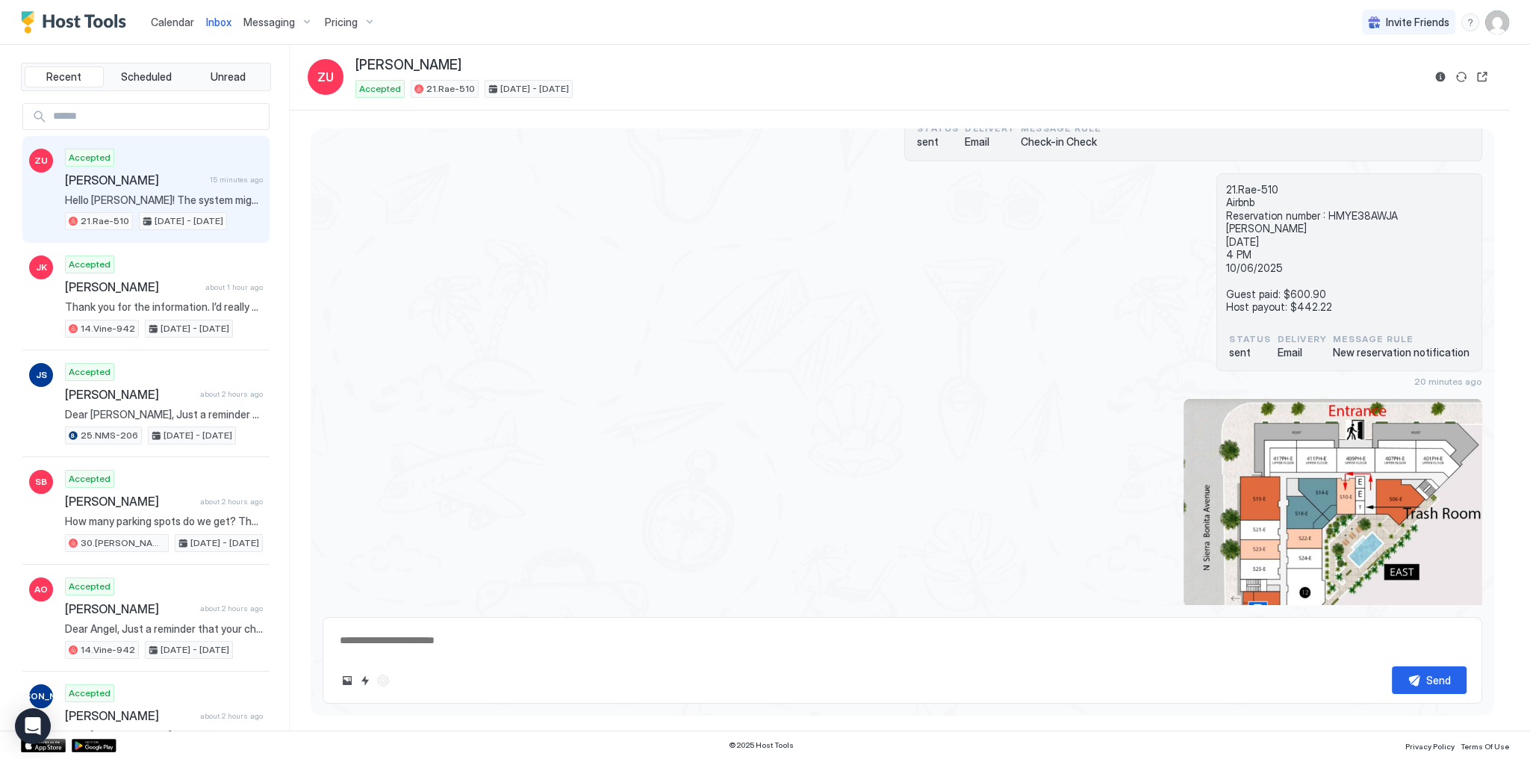
type textarea "*"
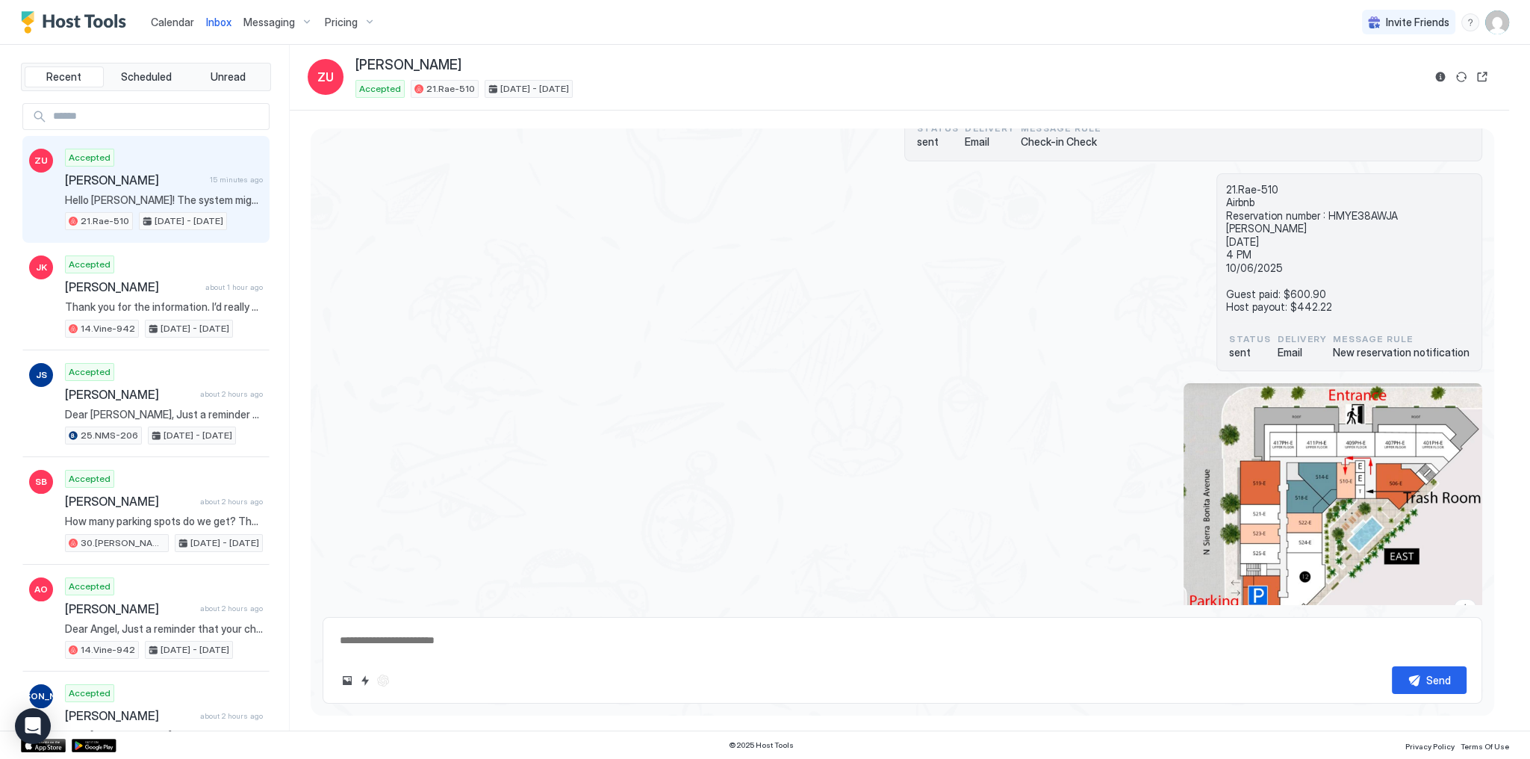
click at [898, 308] on div "21.Rae-510 Airbnb Reservation number : HMYE38AWJA [PERSON_NAME] [DATE] 4 PM 10/…" at bounding box center [903, 272] width 1160 height 199
click at [908, 311] on div "21.Rae-510 Airbnb Reservation number : HMYE38AWJA [PERSON_NAME] [DATE] 4 PM 10/…" at bounding box center [903, 272] width 1160 height 199
